Goal: Contribute content: Contribute content

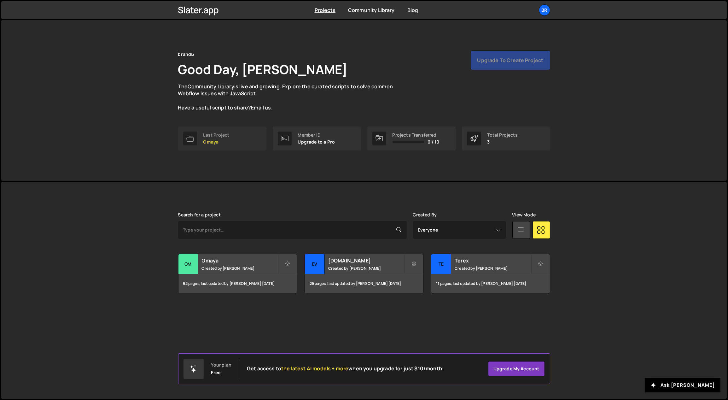
click at [229, 144] on p "Omaya" at bounding box center [216, 141] width 26 height 5
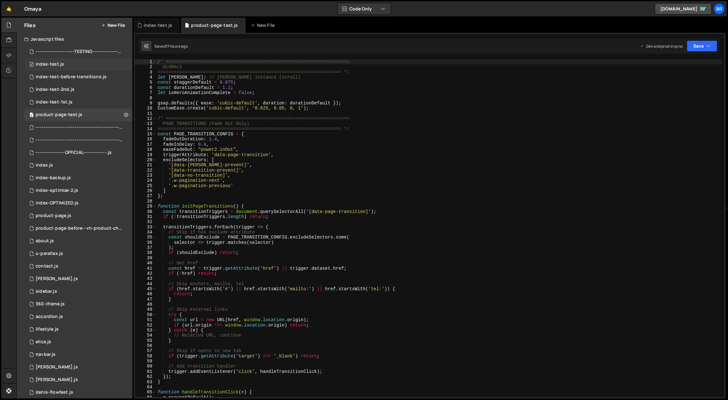
click at [55, 65] on div "index-test.js" at bounding box center [50, 65] width 28 height 6
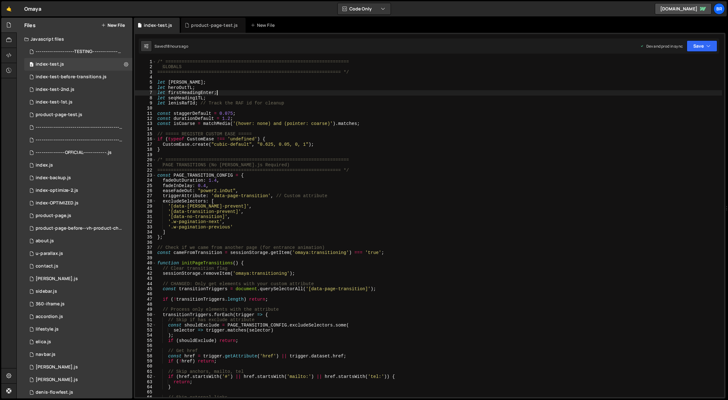
click at [336, 93] on div "/* ==================================================================== GLOBALS…" at bounding box center [439, 233] width 567 height 349
type textarea "});"
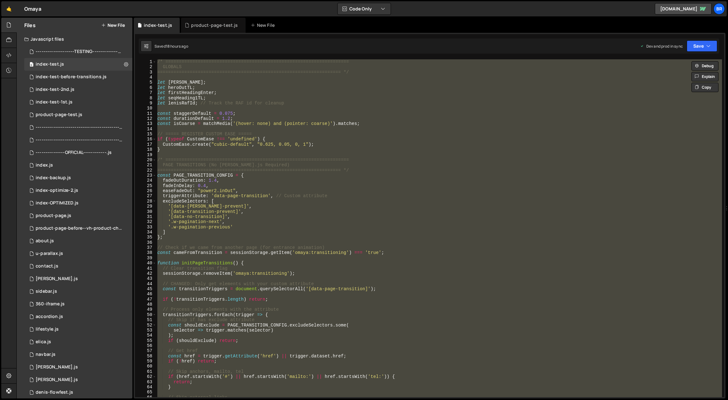
click at [285, 109] on div "/* ==================================================================== GLOBALS…" at bounding box center [439, 228] width 566 height 338
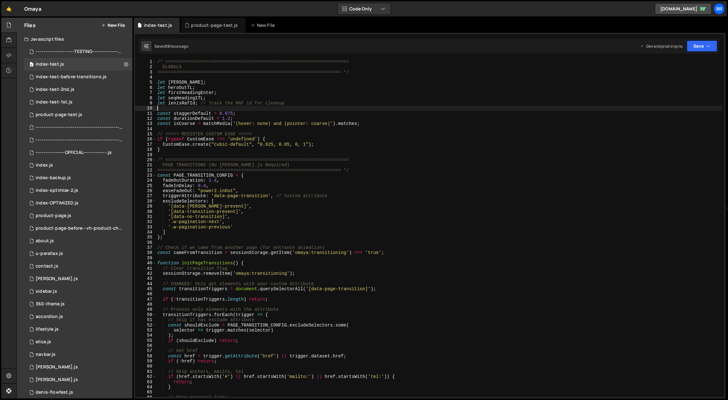
type textarea "});"
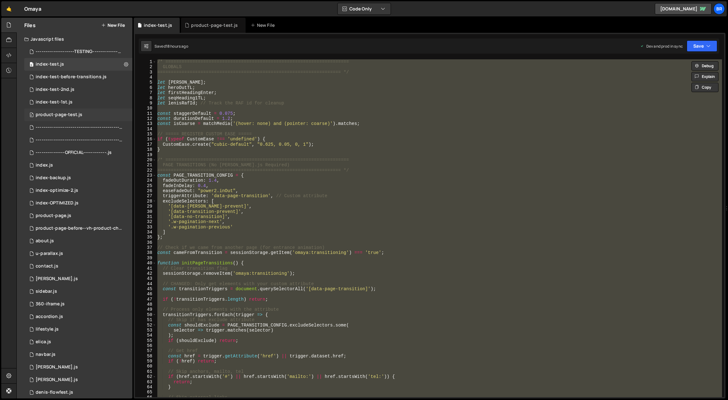
click at [65, 116] on div "product-page-test.js" at bounding box center [59, 115] width 47 height 6
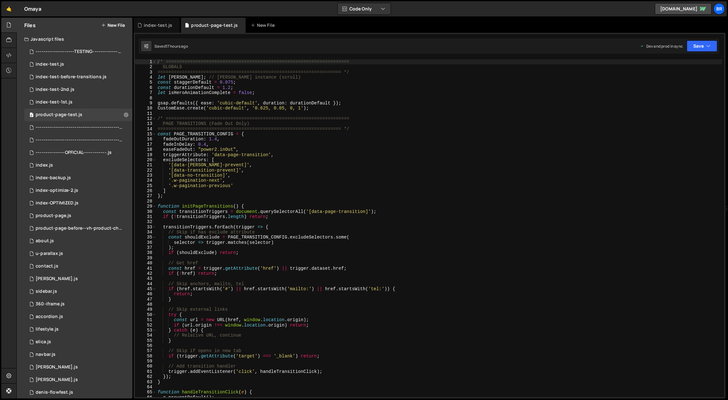
click at [249, 119] on div "/* ==================================================================== GLOBALS…" at bounding box center [439, 233] width 566 height 349
type textarea "});"
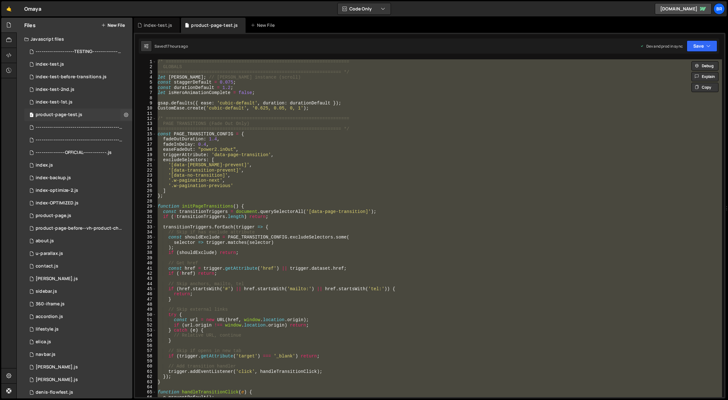
click at [70, 115] on div "product-page-test.js" at bounding box center [59, 115] width 47 height 6
click at [124, 115] on icon at bounding box center [126, 115] width 4 height 6
type input "product-page-test"
radio input "true"
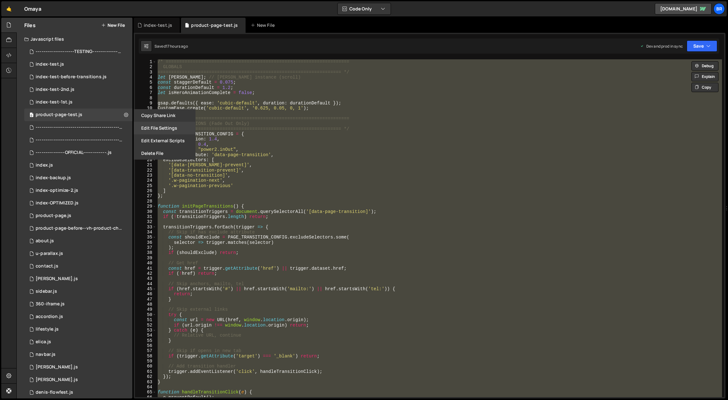
click at [154, 125] on button "Edit File Settings" at bounding box center [165, 128] width 62 height 13
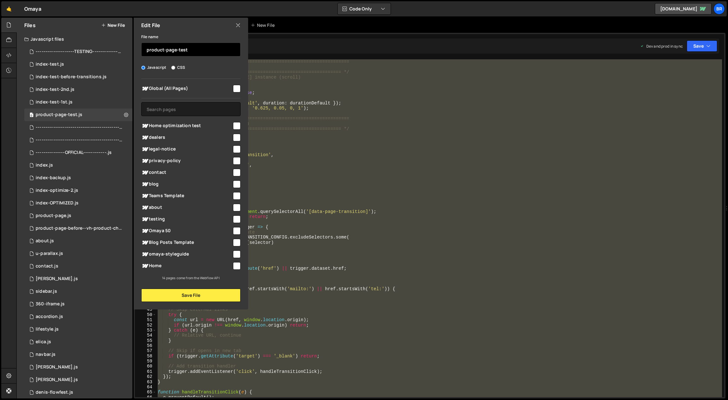
click at [195, 51] on input "product-page-test" at bounding box center [190, 50] width 99 height 14
click at [194, 51] on input "product-page-test" at bounding box center [190, 50] width 99 height 14
click at [239, 28] on icon at bounding box center [238, 25] width 5 height 7
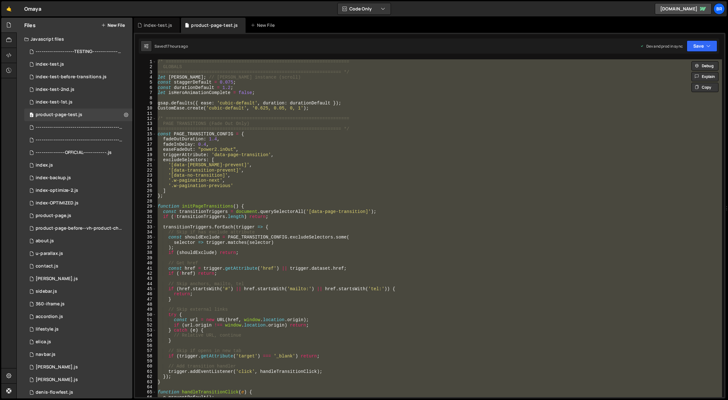
click at [117, 25] on button "New File" at bounding box center [113, 25] width 24 height 5
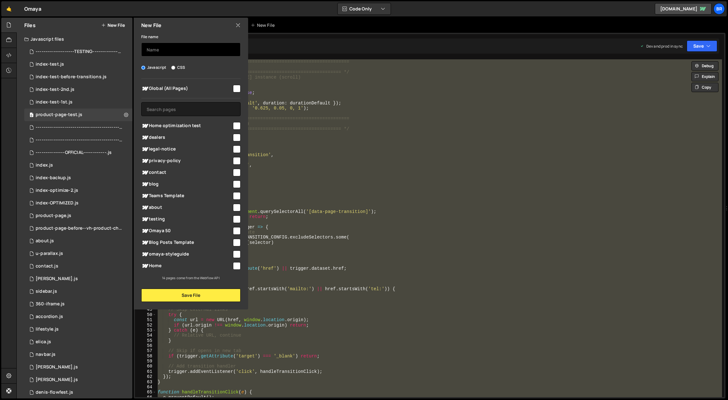
click at [182, 51] on input "text" at bounding box center [190, 50] width 99 height 14
type input "product-page-test-before-opt"
click at [183, 296] on button "Save File" at bounding box center [190, 295] width 99 height 13
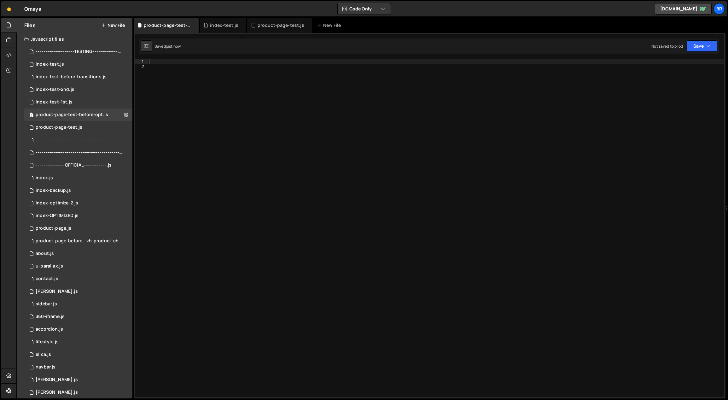
click at [229, 155] on div at bounding box center [436, 233] width 577 height 349
paste textarea "product-page-test"
type textarea "product-page-test"
click at [77, 128] on div "product-page-test.js" at bounding box center [59, 128] width 47 height 6
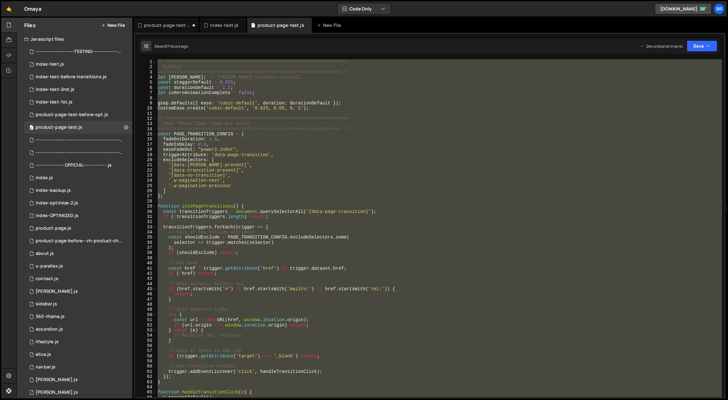
click at [204, 120] on div "/* ==================================================================== GLOBALS…" at bounding box center [439, 228] width 566 height 338
type textarea "});"
drag, startPoint x: 83, startPoint y: 112, endPoint x: 111, endPoint y: 112, distance: 28.1
click at [83, 112] on div "product-page-test-before-opt.js" at bounding box center [72, 115] width 73 height 6
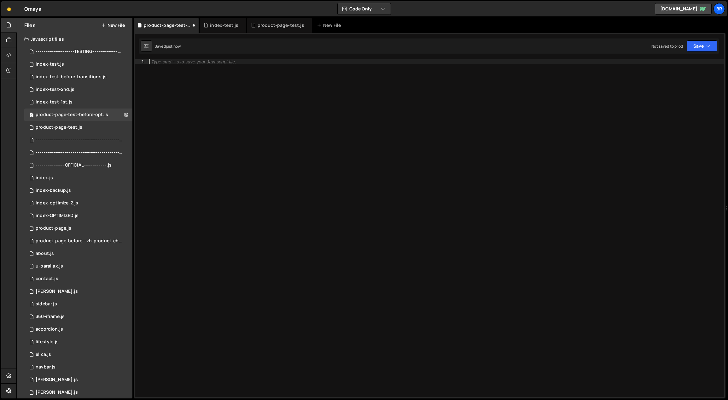
click at [238, 116] on div "Type cmd + s to save your Javascript file." at bounding box center [436, 233] width 577 height 349
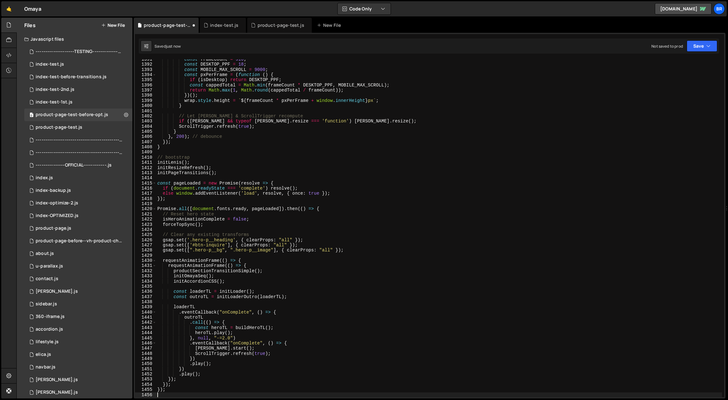
scroll to position [7182, 0]
click at [354, 177] on div "const frameCount = 910 ; const DESKTOP_PPF = 18 ; const MOBILE_MAX_SCROLL = 900…" at bounding box center [439, 231] width 567 height 349
